Goal: Ask a question

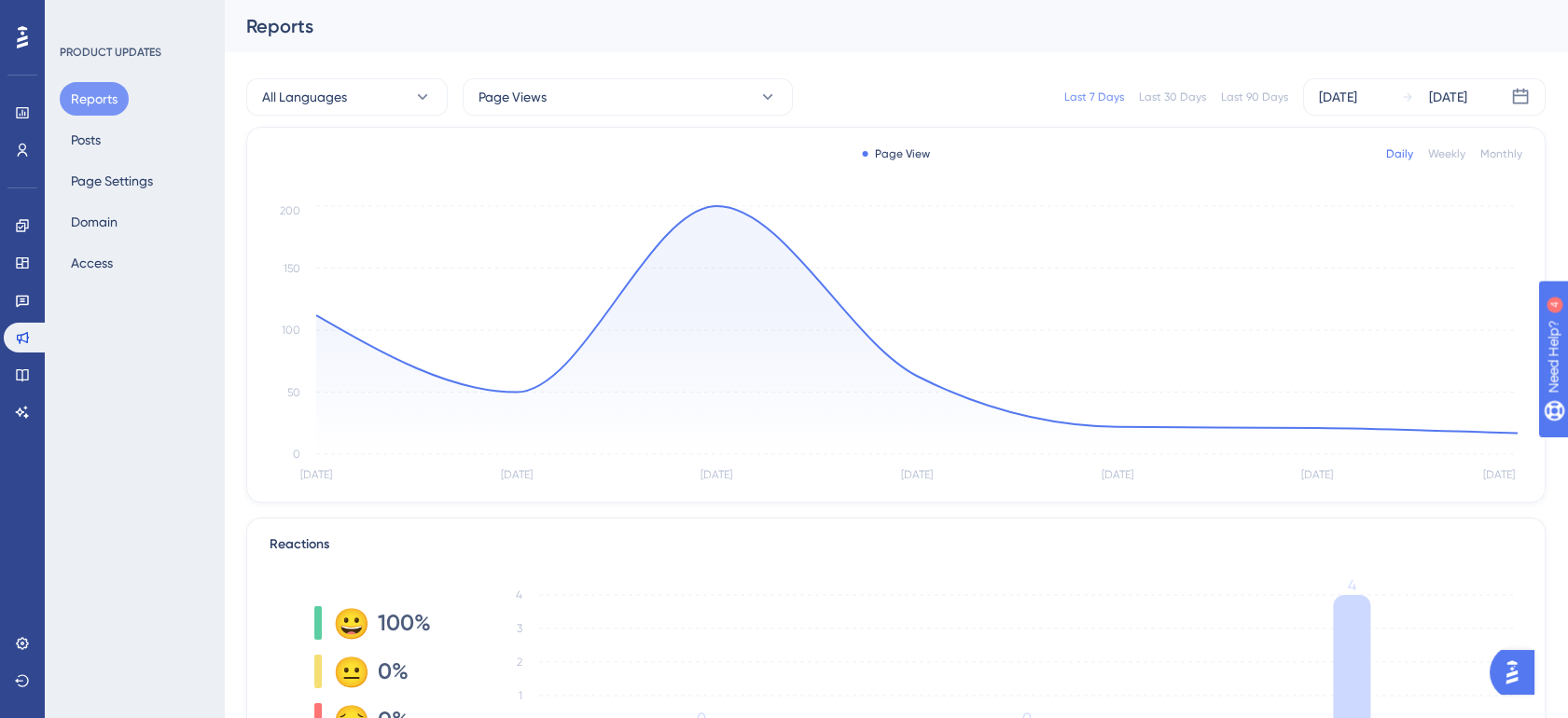
click at [1515, 676] on img "Open AI Assistant Launcher" at bounding box center [1512, 673] width 34 height 34
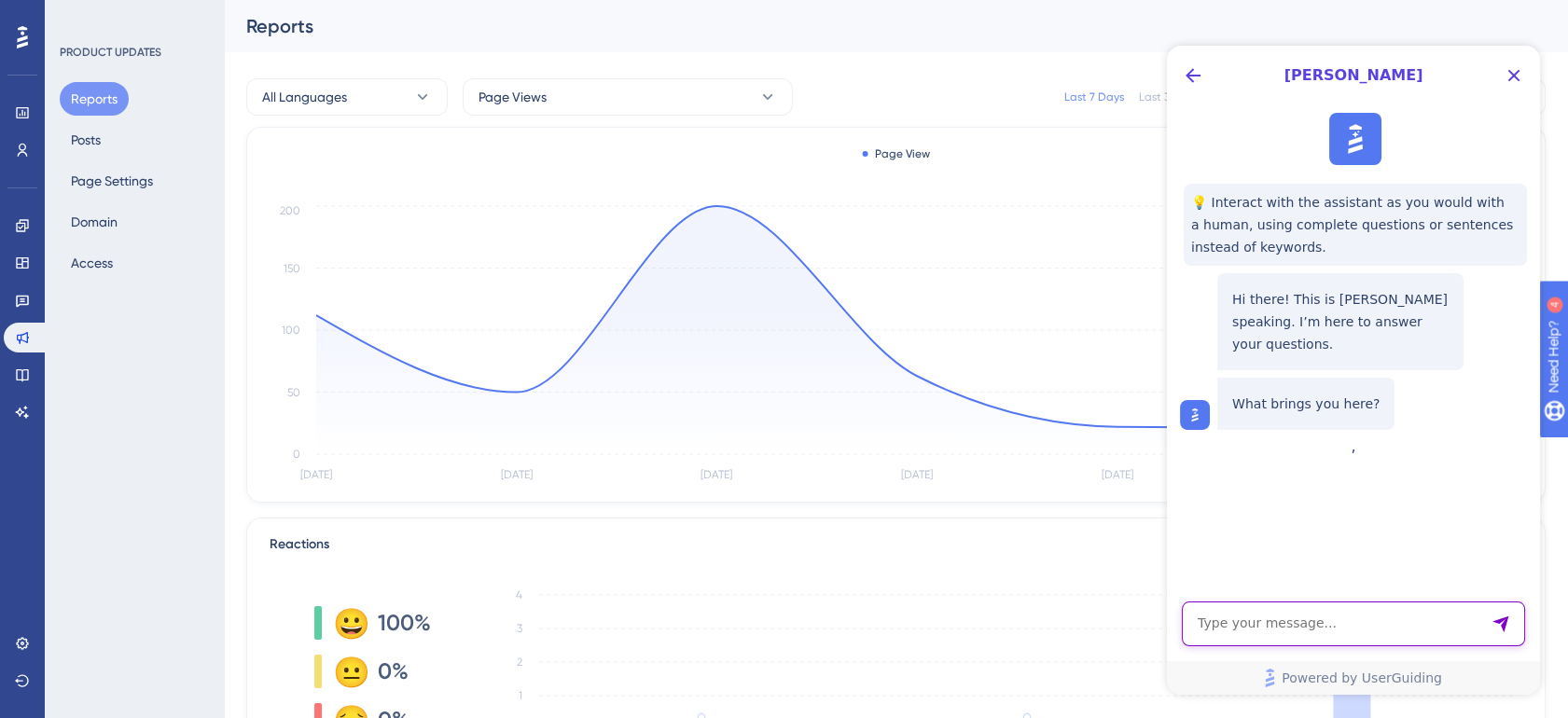
click at [1307, 618] on textarea "AI Assistant Text Input" at bounding box center [1353, 624] width 343 height 44
click at [1314, 627] on textarea "AI Assistant Text Input" at bounding box center [1353, 624] width 343 height 44
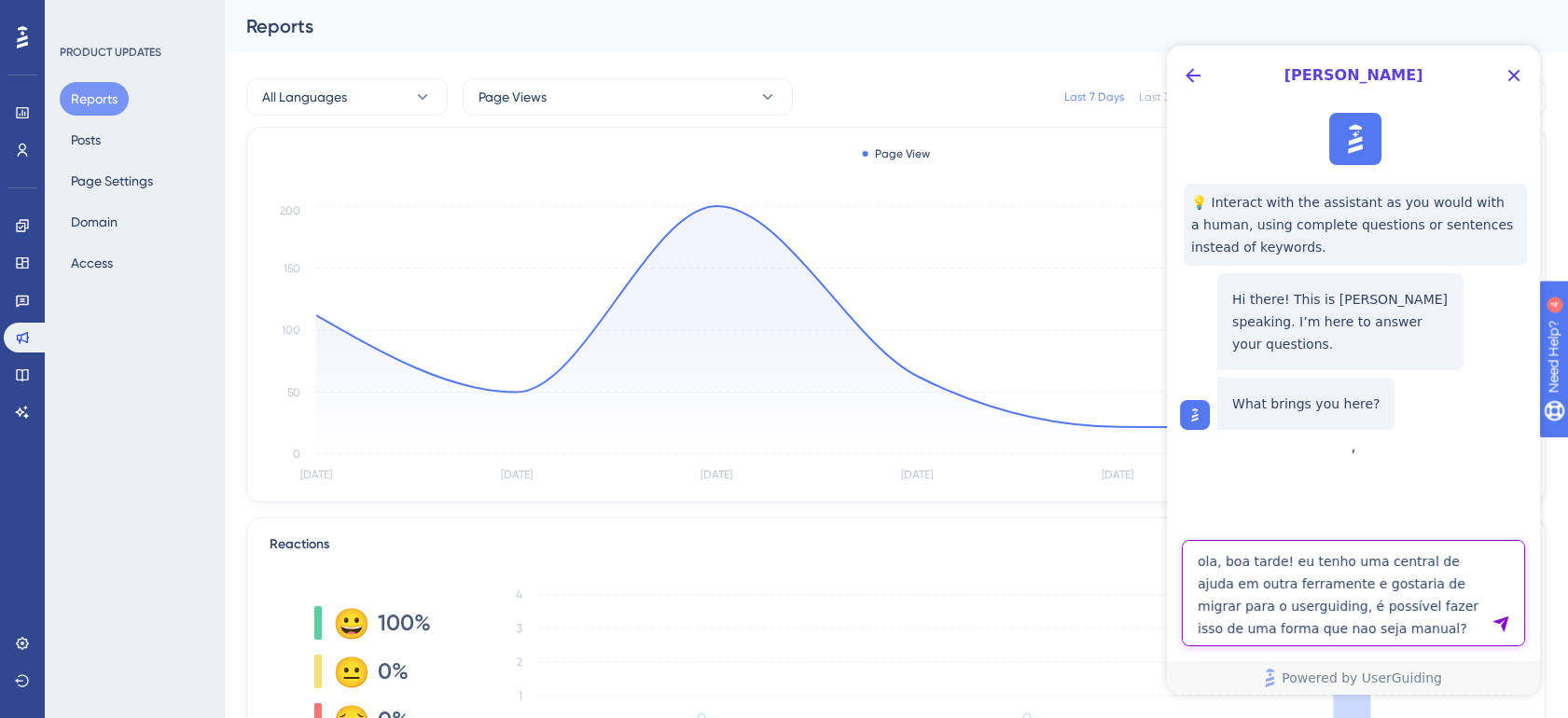
type textarea "ola, boa tarde! eu tenho uma central de ajuda em outra ferramente e gostaria de…"
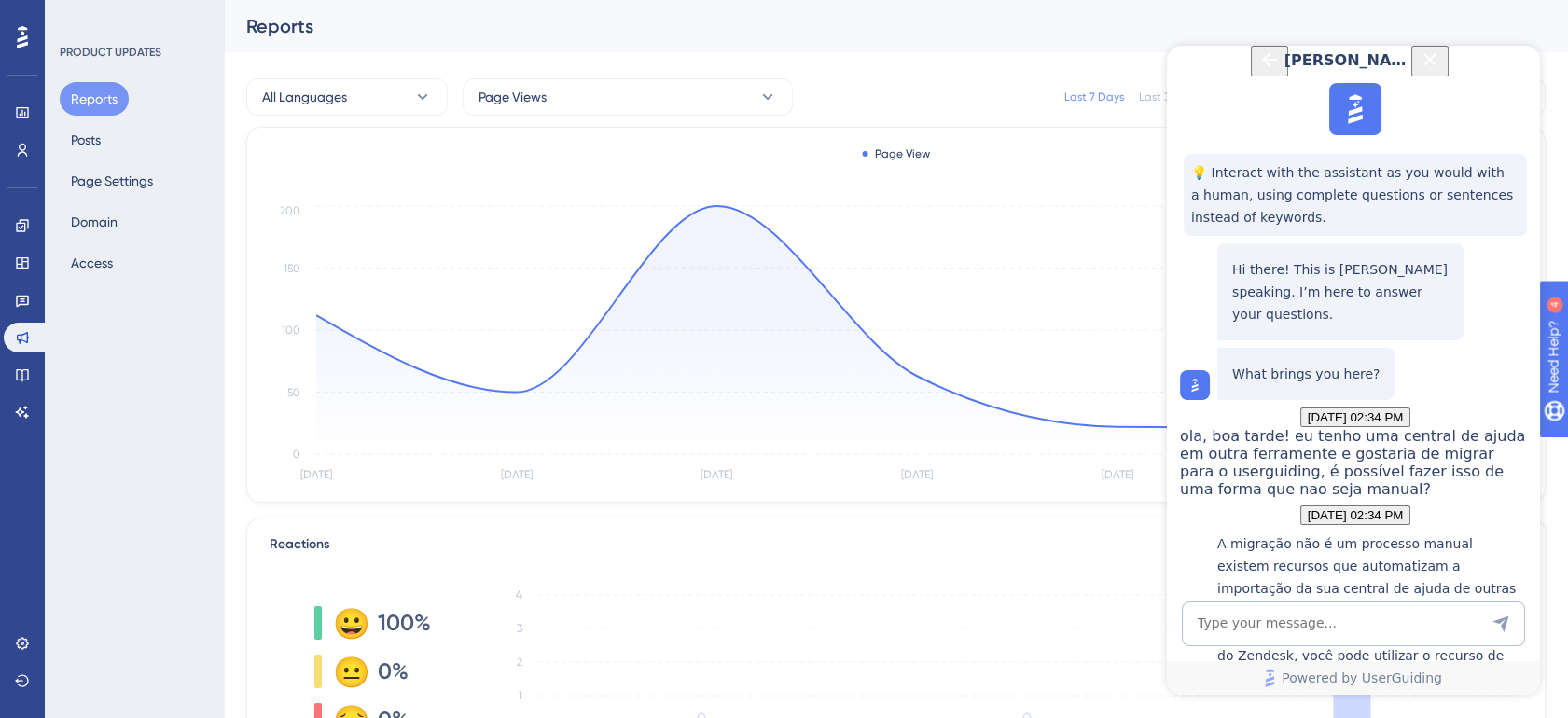
scroll to position [627, 0]
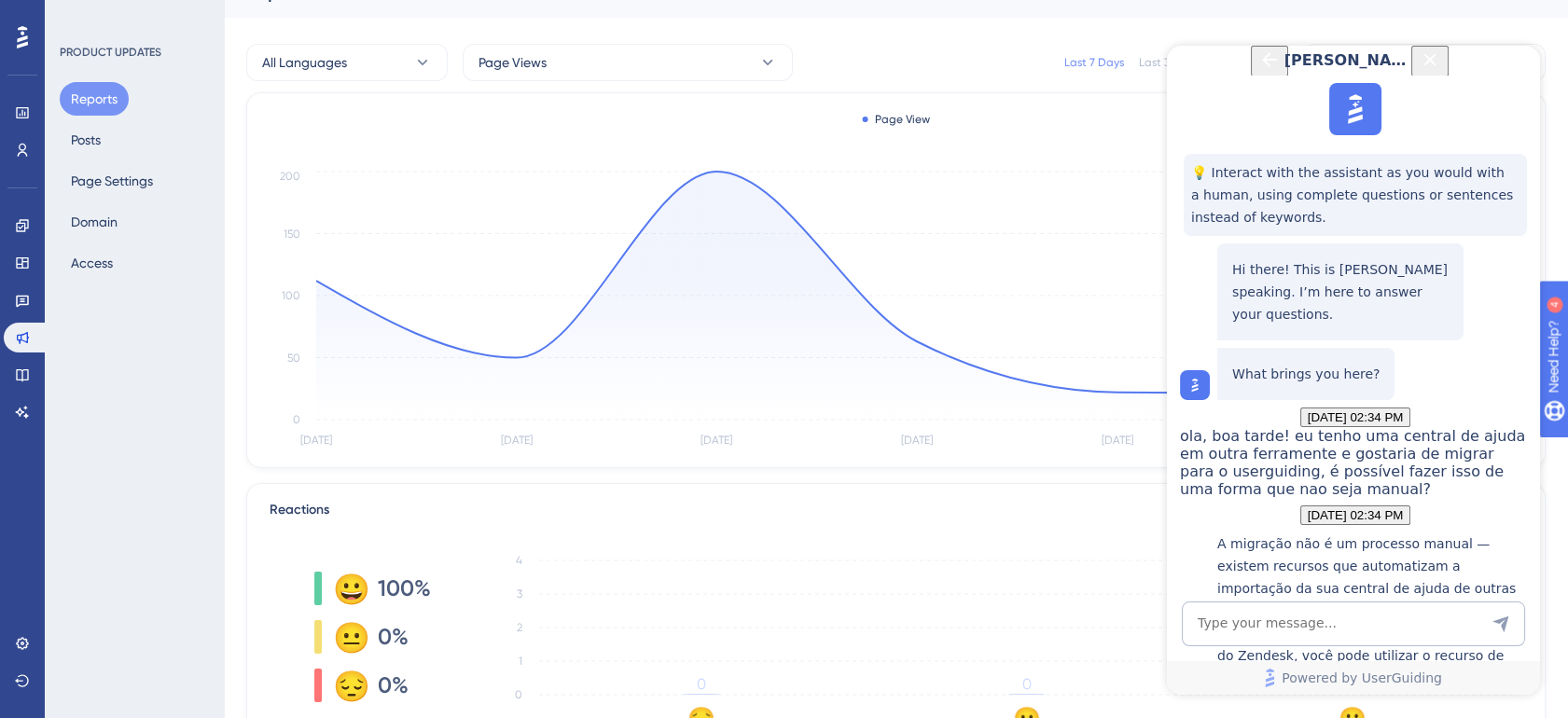
scroll to position [524, 0]
drag, startPoint x: 1269, startPoint y: 180, endPoint x: 1318, endPoint y: 180, distance: 49.0
click at [1318, 532] on p "A migração não é um processo manual — existem recursos que automatizam a import…" at bounding box center [1374, 710] width 314 height 358
drag, startPoint x: 1318, startPoint y: 180, endPoint x: 1311, endPoint y: 196, distance: 17.5
click at [1311, 532] on p "A migração não é um processo manual — existem recursos que automatizam a import…" at bounding box center [1374, 710] width 314 height 358
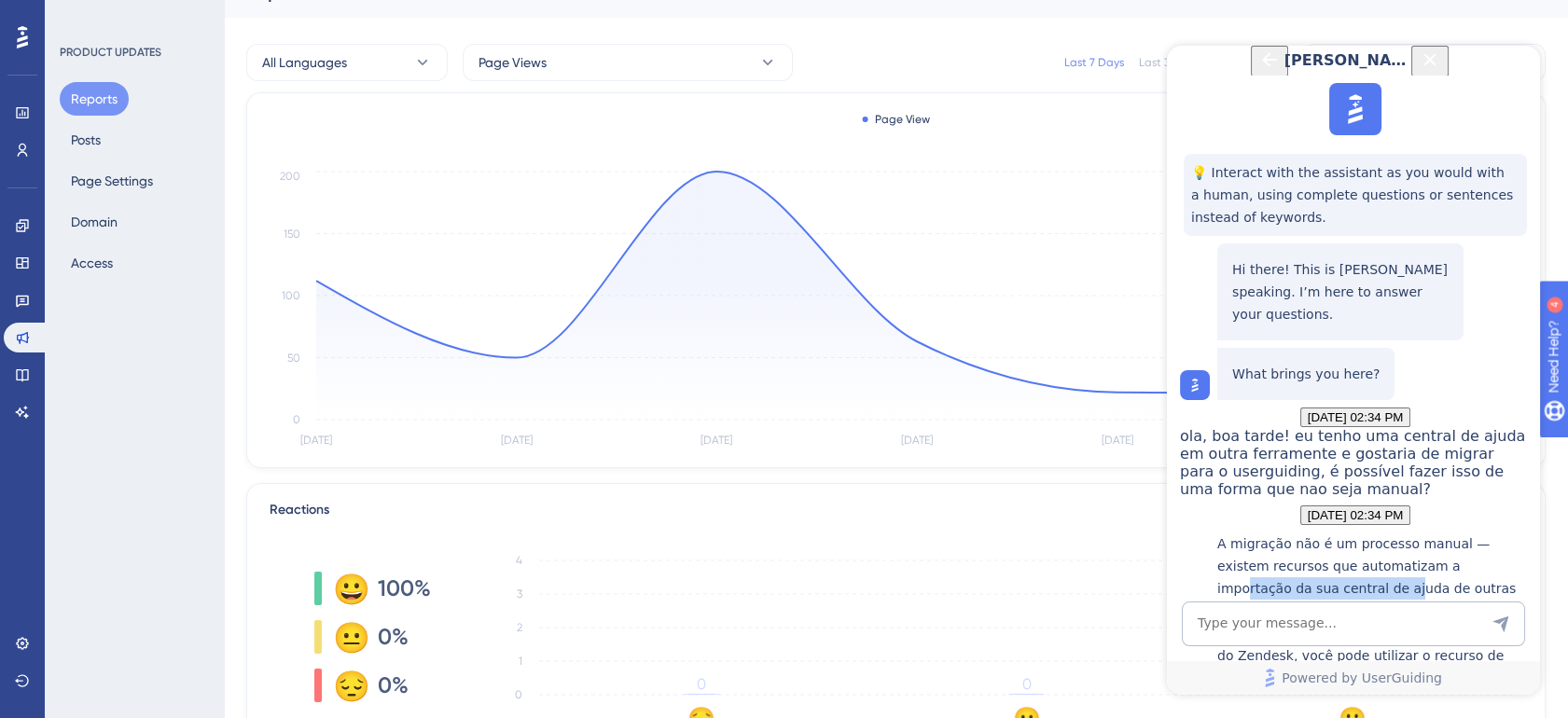
drag, startPoint x: 1263, startPoint y: 204, endPoint x: 1412, endPoint y: 200, distance: 149.1
click at [1412, 532] on p "A migração não é um processo manual — existem recursos que automatizam a import…" at bounding box center [1374, 710] width 314 height 358
drag, startPoint x: 1412, startPoint y: 200, endPoint x: 1329, endPoint y: 231, distance: 88.6
click at [1335, 532] on p "A migração não é um processo manual — existem recursos que automatizam a import…" at bounding box center [1374, 710] width 314 height 358
drag, startPoint x: 1285, startPoint y: 231, endPoint x: 1343, endPoint y: 225, distance: 58.3
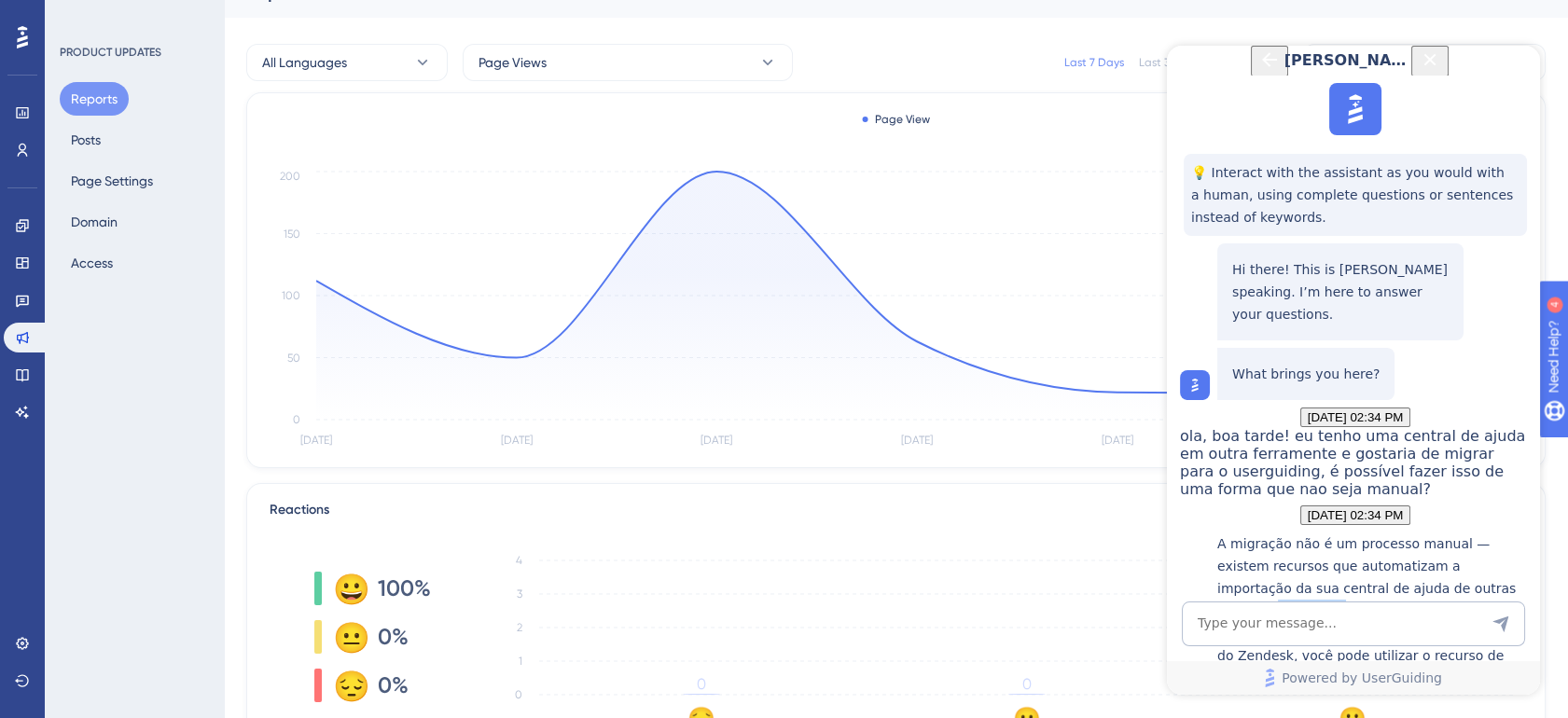
click at [1343, 532] on p "A migração não é um processo manual — existem recursos que automatizam a import…" at bounding box center [1374, 710] width 314 height 358
drag, startPoint x: 1343, startPoint y: 225, endPoint x: 1425, endPoint y: 230, distance: 82.2
click at [1425, 532] on p "A migração não é um processo manual — existem recursos que automatizam a import…" at bounding box center [1374, 710] width 314 height 358
click at [1286, 532] on p "A migração não é um processo manual — existem recursos que automatizam a import…" at bounding box center [1374, 710] width 314 height 358
drag, startPoint x: 1338, startPoint y: 246, endPoint x: 1394, endPoint y: 247, distance: 56.0
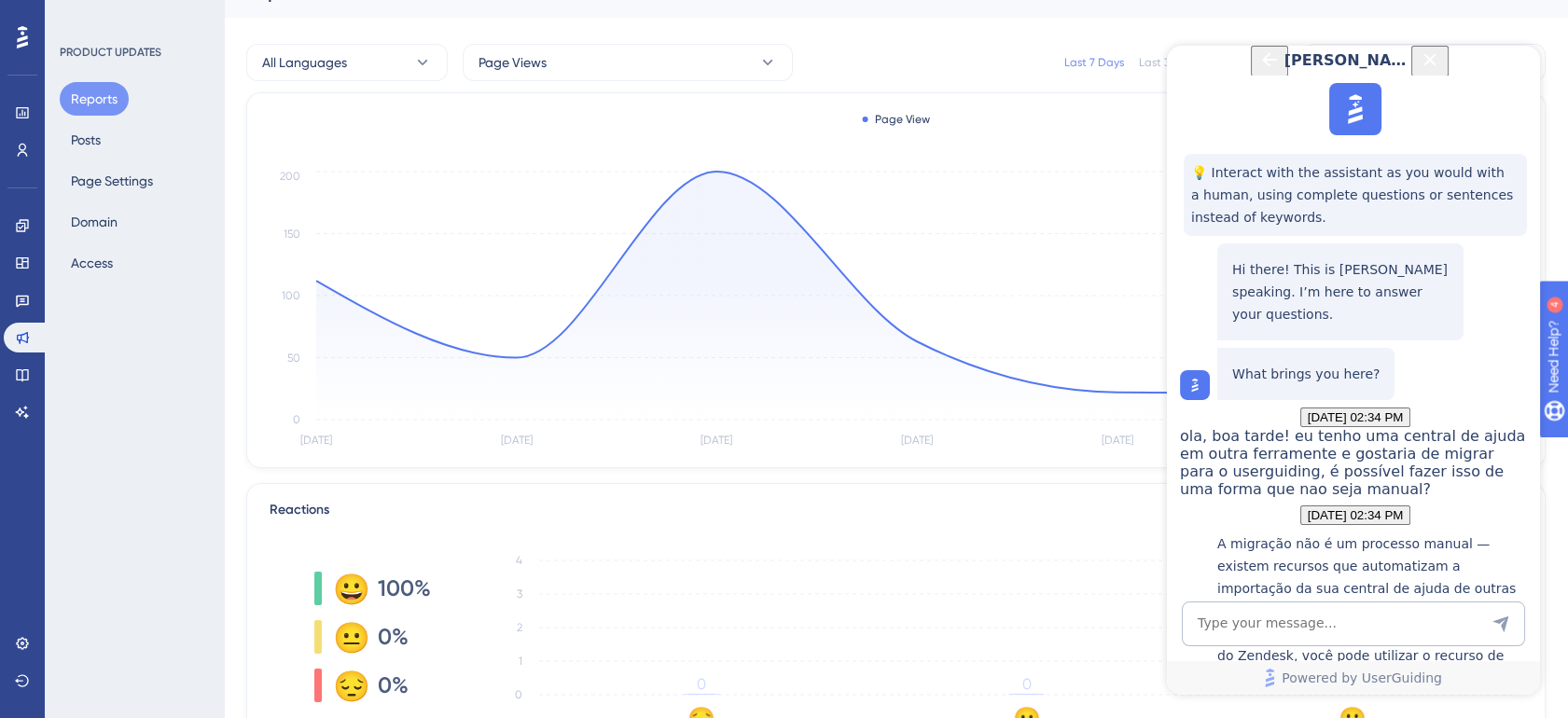
click at [1394, 532] on p "A migração não é um processo manual — existem recursos que automatizam a import…" at bounding box center [1374, 710] width 314 height 358
drag, startPoint x: 1394, startPoint y: 247, endPoint x: 1303, endPoint y: 271, distance: 94.1
click at [1303, 532] on p "A migração não é um processo manual — existem recursos que automatizam a import…" at bounding box center [1374, 710] width 314 height 358
click at [1252, 532] on p "A migração não é um processo manual — existem recursos que automatizam a import…" at bounding box center [1374, 710] width 314 height 358
drag, startPoint x: 1303, startPoint y: 268, endPoint x: 1393, endPoint y: 265, distance: 90.0
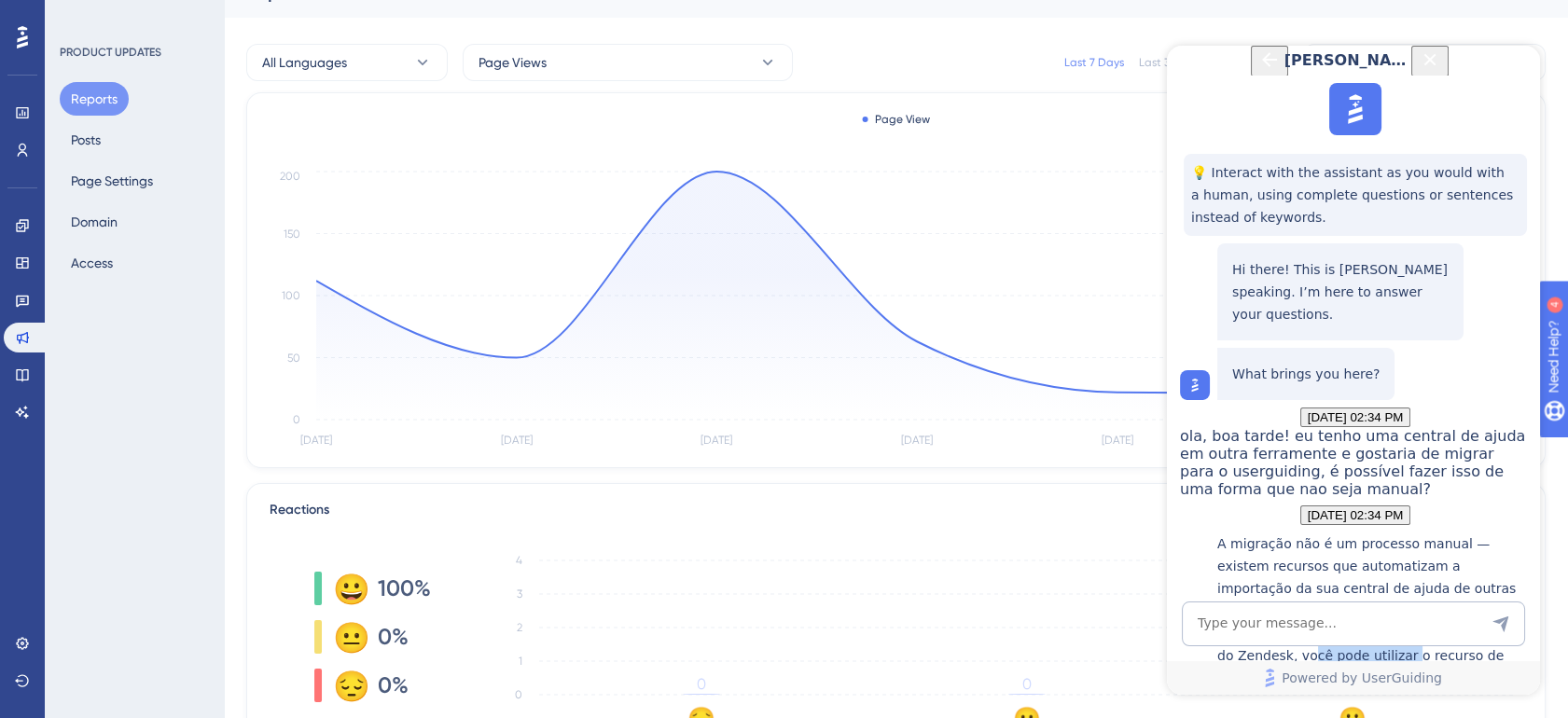
click at [1393, 532] on p "A migração não é um processo manual — existem recursos que automatizam a import…" at bounding box center [1374, 710] width 314 height 358
drag, startPoint x: 1393, startPoint y: 265, endPoint x: 1290, endPoint y: 297, distance: 107.9
click at [1290, 532] on p "A migração não é um processo manual — existem recursos que automatizam a import…" at bounding box center [1374, 710] width 314 height 358
click at [1398, 532] on p "A migração não é um processo manual — existem recursos que automatizam a import…" at bounding box center [1374, 710] width 314 height 358
drag, startPoint x: 1266, startPoint y: 395, endPoint x: 1385, endPoint y: 400, distance: 119.1
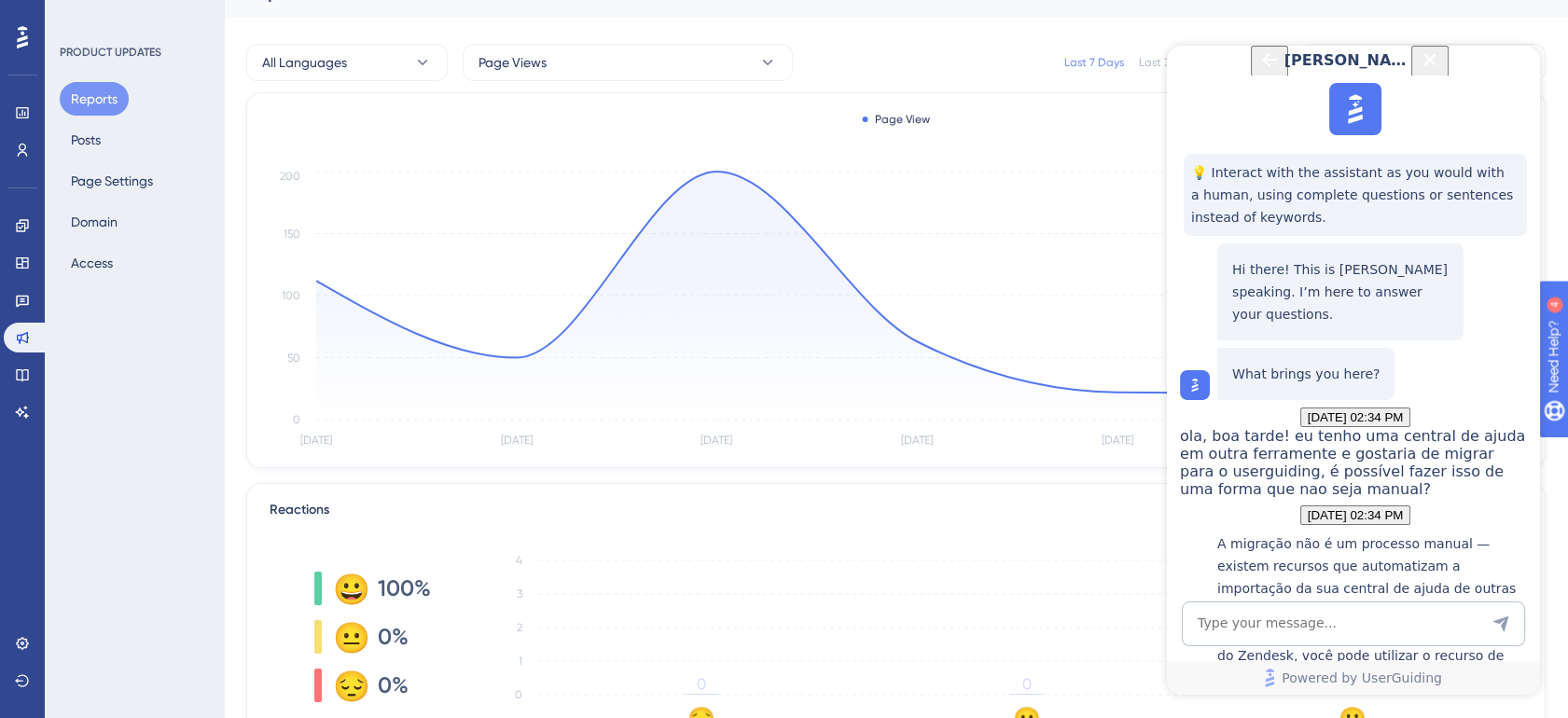
click at [1385, 532] on p "A migração não é um processo manual — existem recursos que automatizam a import…" at bounding box center [1374, 710] width 314 height 358
drag, startPoint x: 1385, startPoint y: 400, endPoint x: 1279, endPoint y: 332, distance: 125.9
click at [1279, 532] on p "A migração não é um processo manual — existem recursos que automatizam a import…" at bounding box center [1374, 710] width 314 height 358
click at [1308, 624] on textarea "AI Assistant Text Input" at bounding box center [1353, 624] width 343 height 44
paste textarea "Tawk"
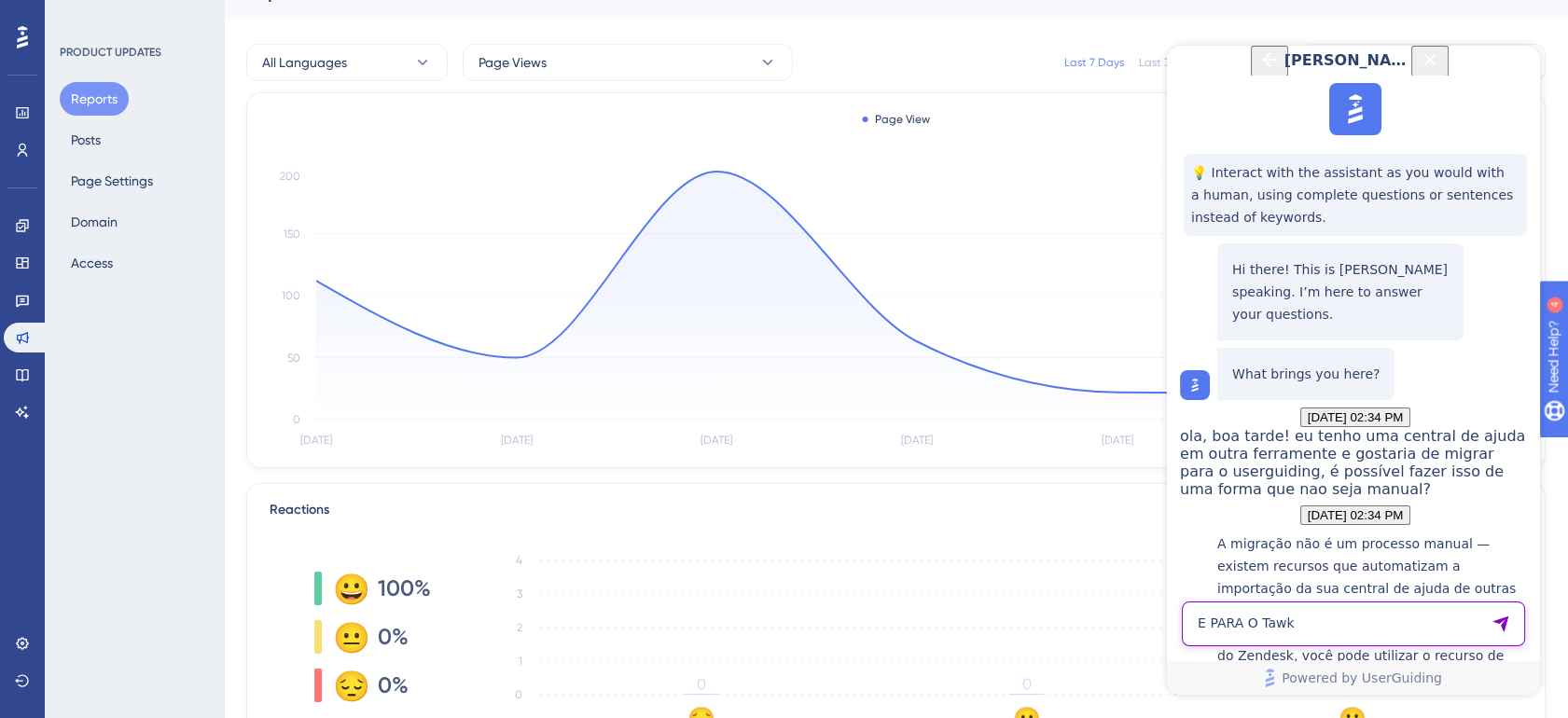
type textarea "E PARA O Tawk"
click at [1374, 325] on p "Não há referência para uma migração automatizada do Tawk para o UserGuiding. Po…" at bounding box center [1340, 291] width 216 height 67
click at [1446, 325] on p "Não há referência para uma migração automatizada do Tawk para o UserGuiding. Po…" at bounding box center [1340, 291] width 216 height 67
click at [1342, 325] on p "Não há referência para uma migração automatizada do Tawk para o UserGuiding. Po…" at bounding box center [1340, 291] width 216 height 67
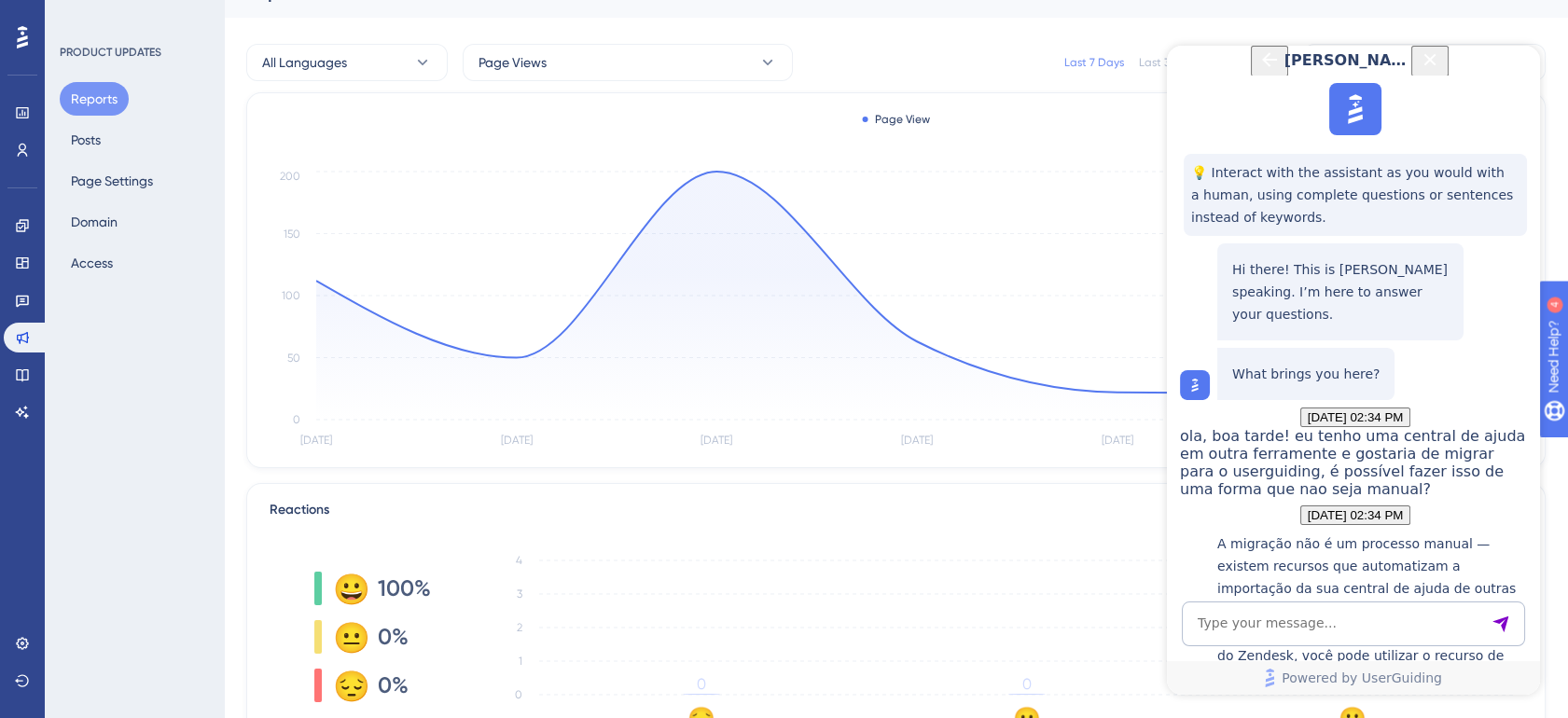
scroll to position [524, 0]
